Goal: Task Accomplishment & Management: Manage account settings

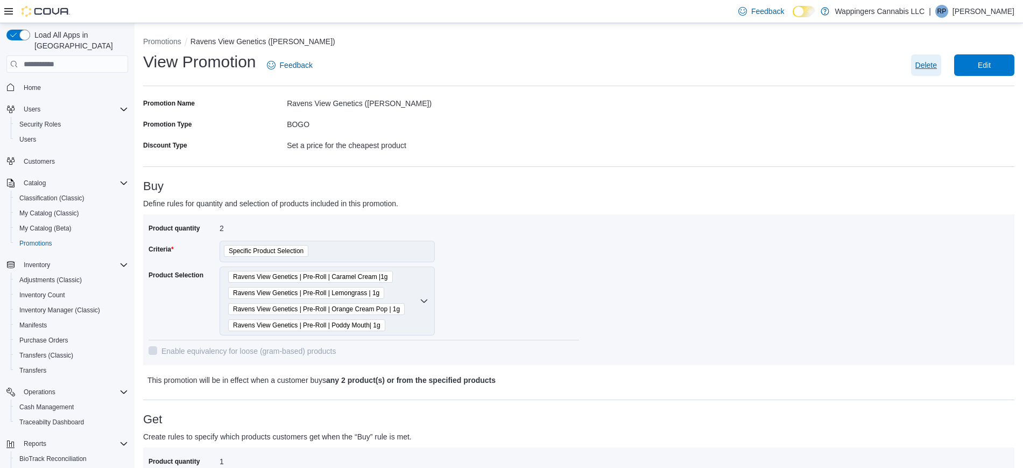
click at [937, 63] on span "Delete" at bounding box center [926, 65] width 22 height 11
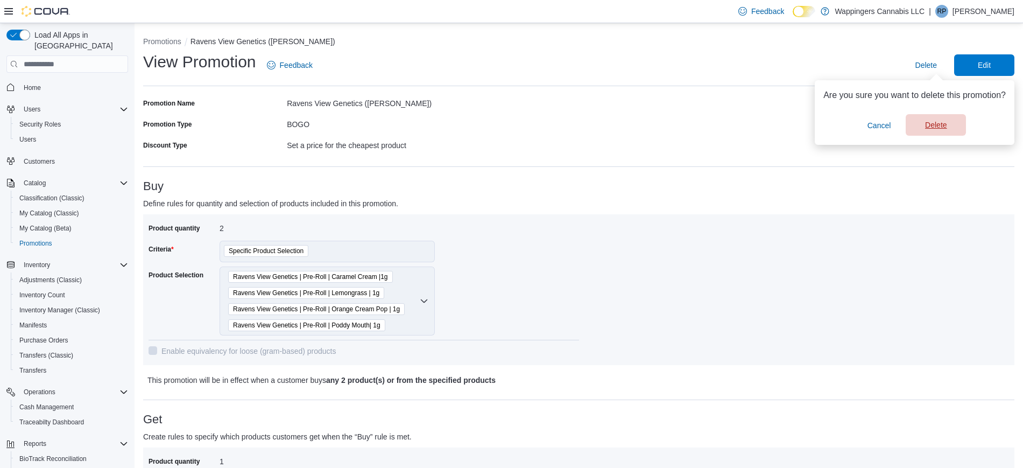
click at [925, 126] on span "Delete" at bounding box center [936, 124] width 22 height 11
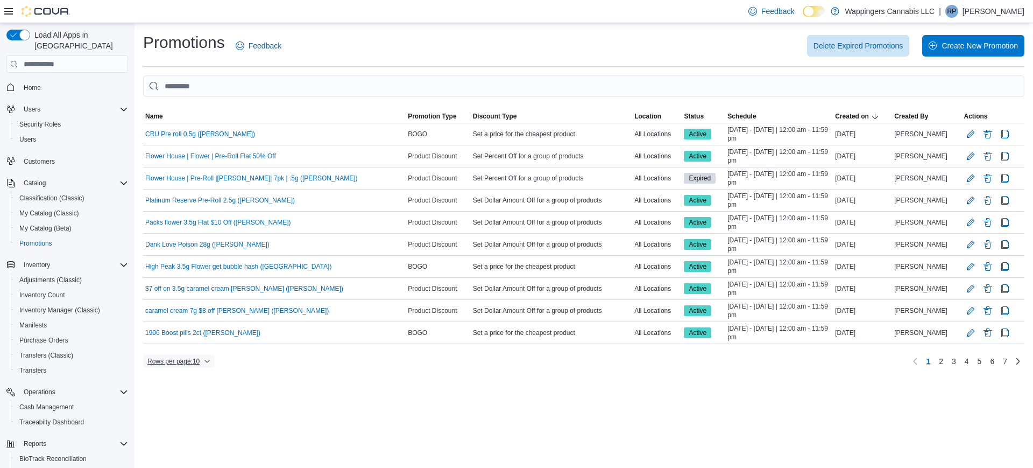
click at [200, 364] on span "Rows per page : 10" at bounding box center [173, 361] width 52 height 9
click at [195, 342] on span "50 rows" at bounding box center [193, 339] width 34 height 9
